Goal: Task Accomplishment & Management: Manage account settings

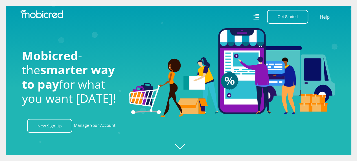
click at [255, 18] on icon at bounding box center [256, 16] width 6 height 8
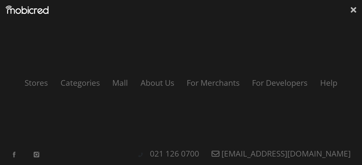
click at [282, 13] on icon at bounding box center [353, 10] width 6 height 8
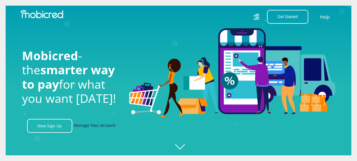
click at [91, 127] on link "Manage Your Account" at bounding box center [95, 126] width 42 height 14
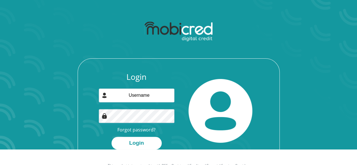
scroll to position [28, 0]
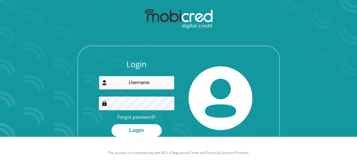
click at [134, 86] on input "email" at bounding box center [137, 83] width 76 height 14
type input "[EMAIL_ADDRESS][DOMAIN_NAME]"
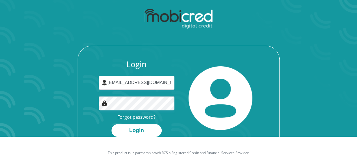
click at [132, 138] on footer "This product is in partnership with RCS a Registered Credit and Financial Servi…" at bounding box center [178, 153] width 357 height 32
click at [134, 130] on button "Login" at bounding box center [137, 130] width 50 height 13
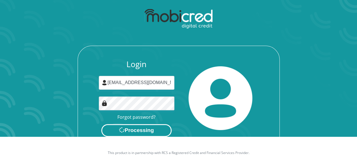
scroll to position [0, 0]
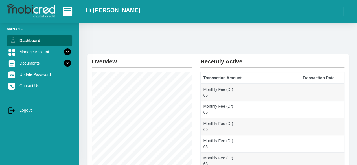
click at [15, 140] on div "Manage Dashboard Manage Account Personal Details Banking Details Debit Order Da…" at bounding box center [39, 97] width 79 height 148
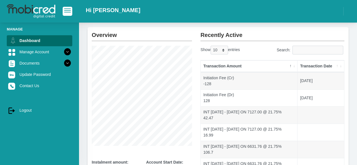
scroll to position [10, 0]
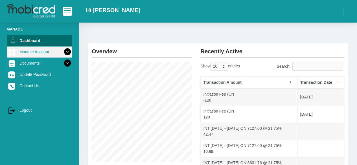
click at [31, 51] on link "Manage Account" at bounding box center [40, 52] width 66 height 11
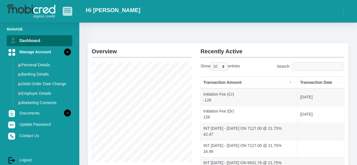
click at [69, 9] on span "button" at bounding box center [67, 8] width 7 height 1
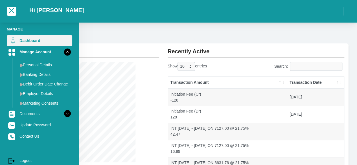
click at [21, 40] on link "Dashboard" at bounding box center [40, 40] width 66 height 11
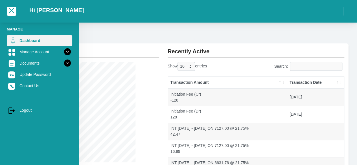
click at [21, 40] on link "Dashboard" at bounding box center [40, 40] width 66 height 11
click at [25, 39] on link "Dashboard" at bounding box center [40, 40] width 66 height 11
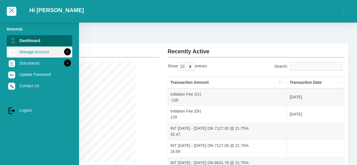
click at [27, 51] on link "Manage Account" at bounding box center [40, 52] width 66 height 11
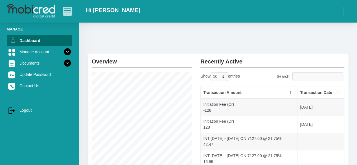
click at [67, 8] on button "button" at bounding box center [68, 11] width 10 height 9
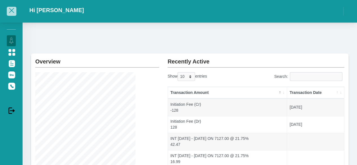
click at [11, 12] on span "button" at bounding box center [11, 10] width 5 height 5
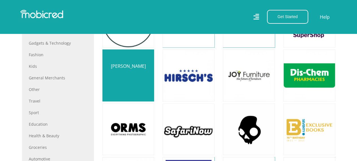
scroll to position [226, 0]
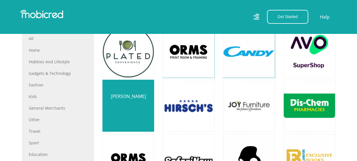
click at [127, 112] on link at bounding box center [128, 105] width 61 height 61
